Goal: Navigation & Orientation: Find specific page/section

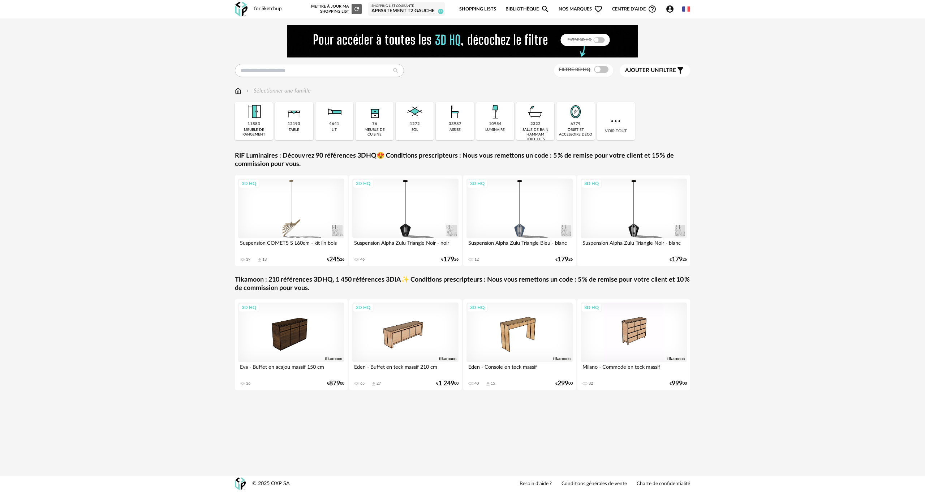
click at [482, 4] on link "Shopping Lists" at bounding box center [477, 9] width 37 height 17
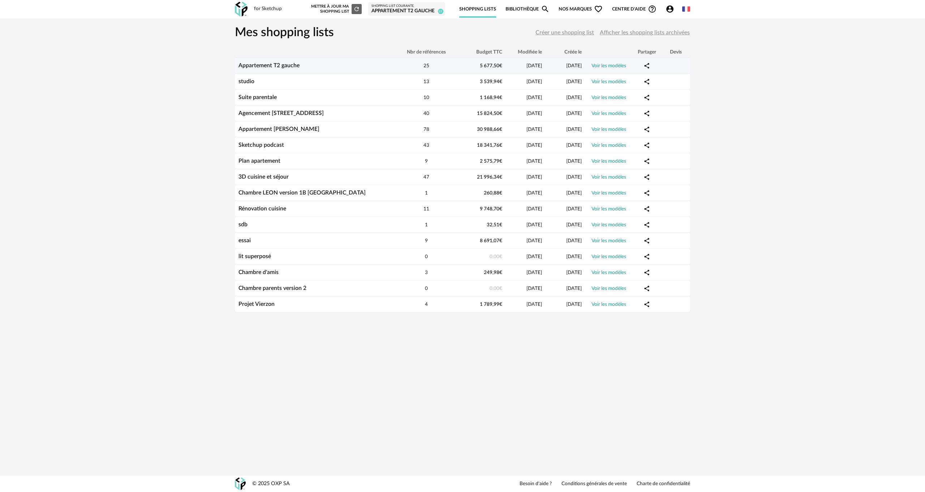
click at [617, 65] on link "Voir les modèles" at bounding box center [609, 65] width 35 height 5
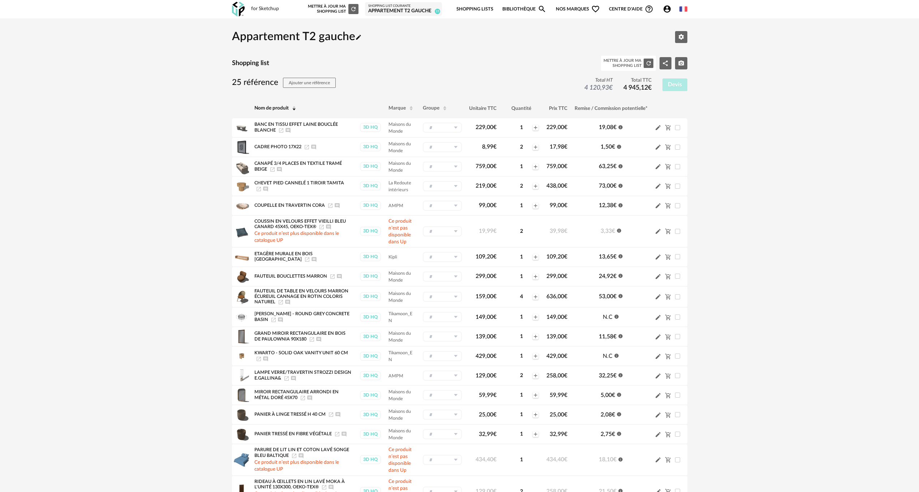
click at [525, 7] on link "Bibliothèque Magnify icon" at bounding box center [524, 9] width 44 height 17
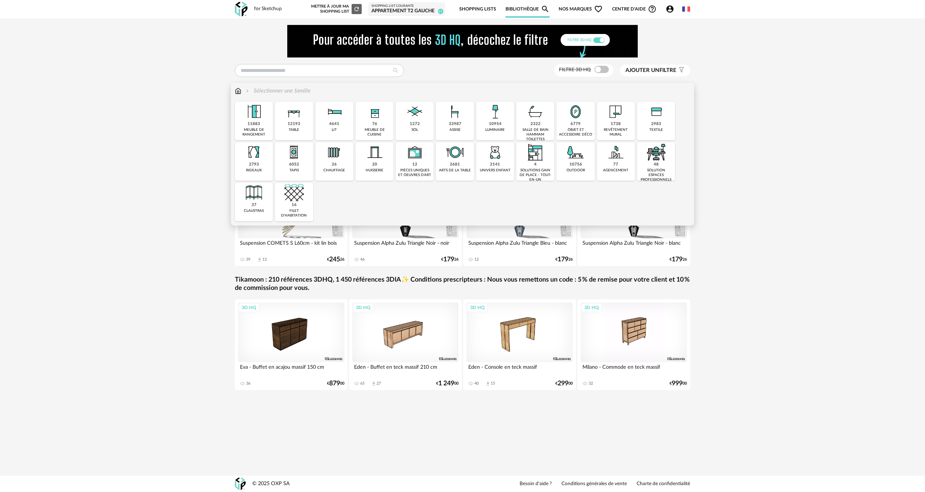
click at [610, 119] on img at bounding box center [616, 112] width 20 height 20
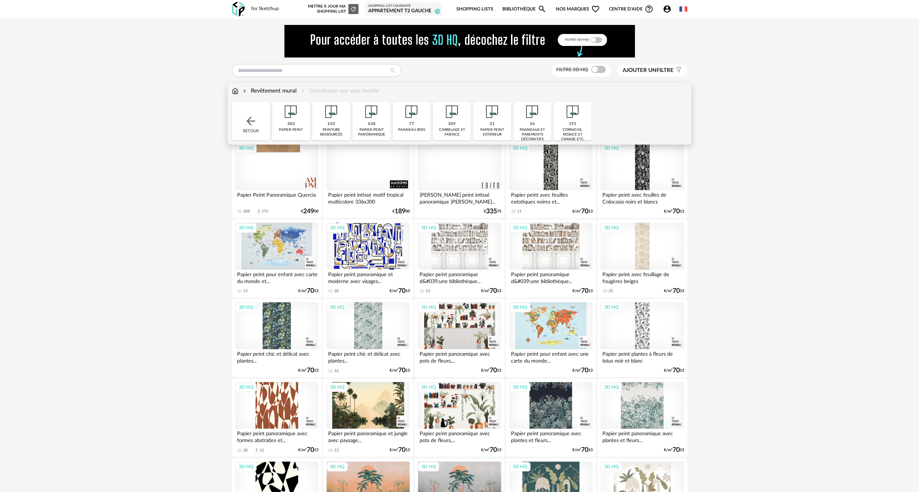
click at [447, 119] on img at bounding box center [452, 112] width 20 height 20
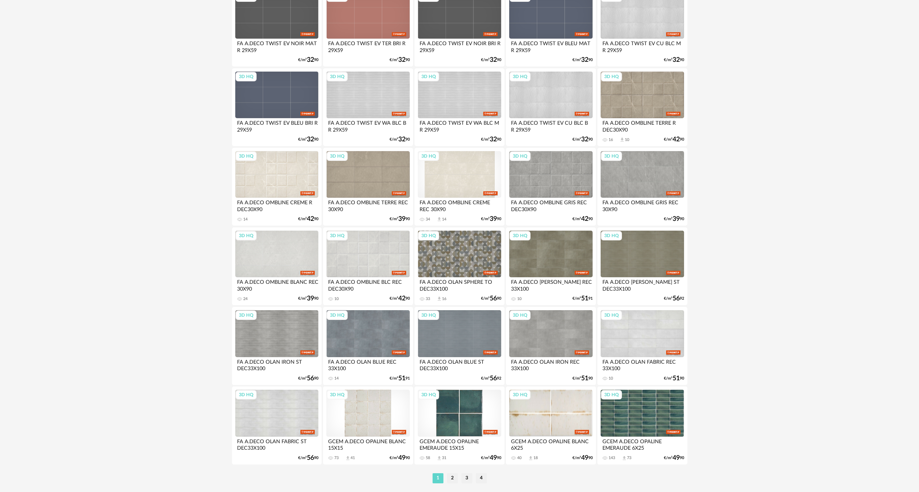
scroll to position [1286, 0]
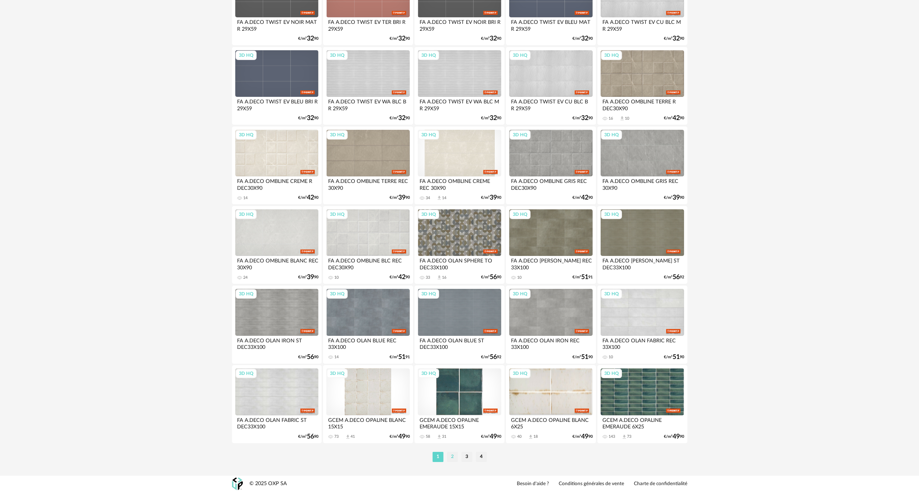
click at [453, 456] on li "2" at bounding box center [452, 457] width 11 height 10
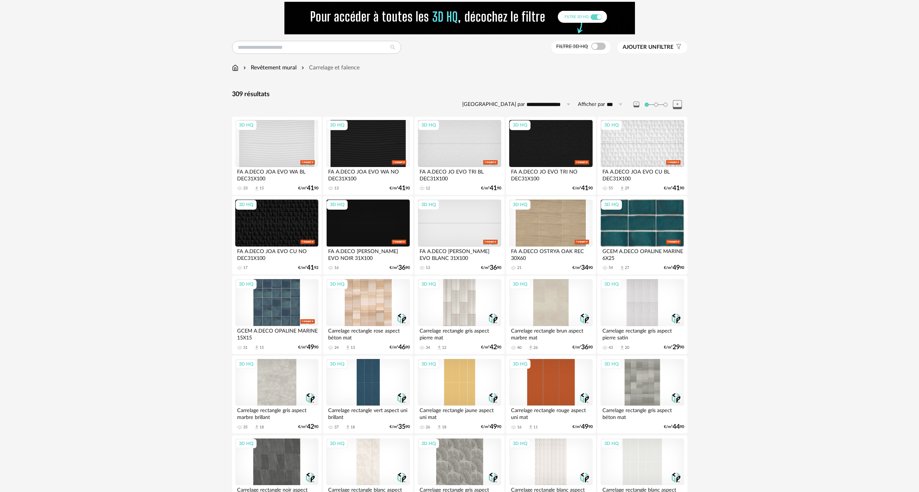
scroll to position [36, 0]
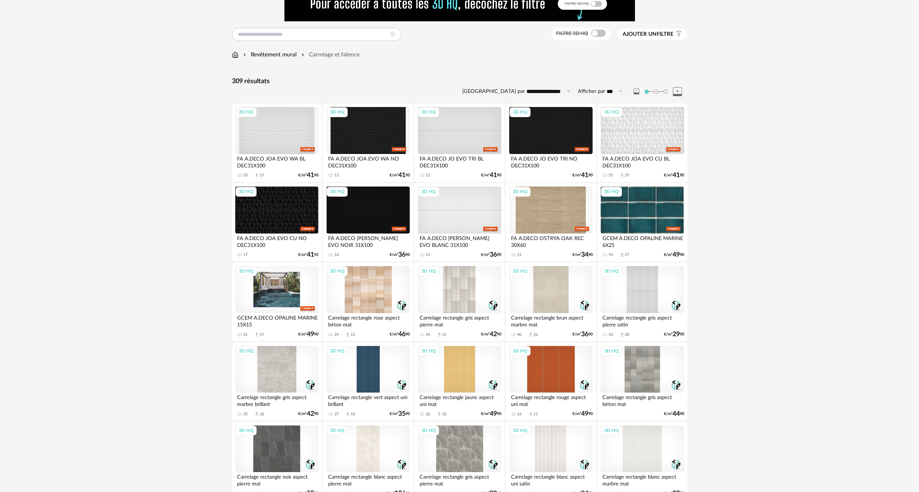
click at [264, 287] on div "3D HQ" at bounding box center [276, 289] width 83 height 47
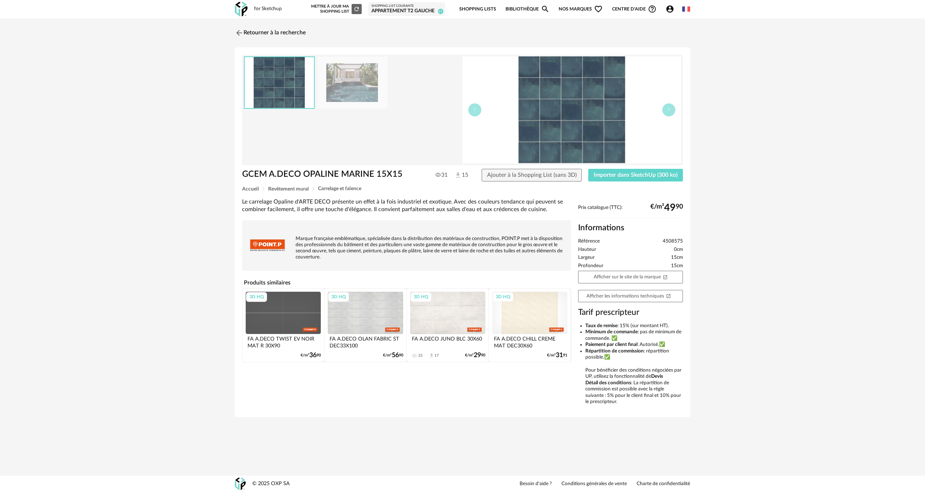
click at [167, 190] on div "Retourner à la recherche GCEM A.DECO OPALINE MARINE 15X15 GCEM A.DECO OPALINE M…" at bounding box center [462, 224] width 925 height 412
click at [352, 95] on img at bounding box center [352, 83] width 70 height 52
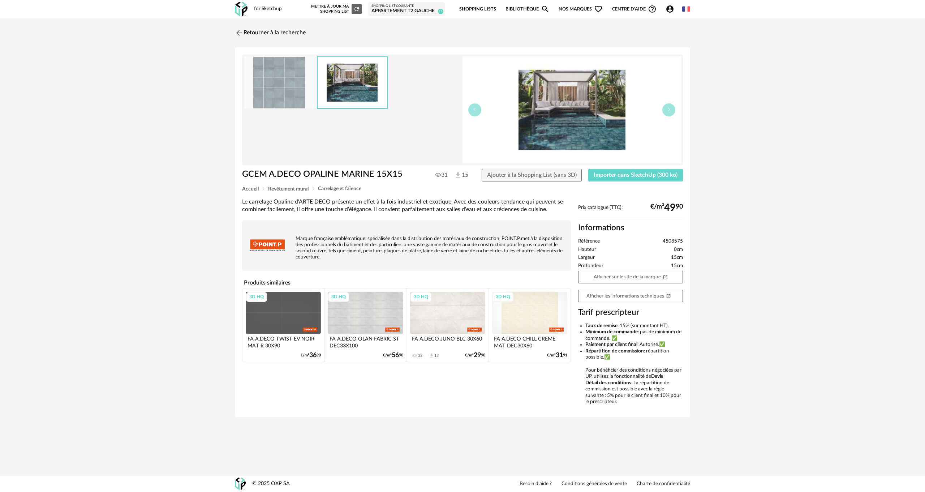
click at [151, 251] on div "Retourner à la recherche GCEM A.DECO OPALINE MARINE 15X15 GCEM A.DECO OPALINE M…" at bounding box center [462, 224] width 925 height 412
